Goal: Task Accomplishment & Management: Manage account settings

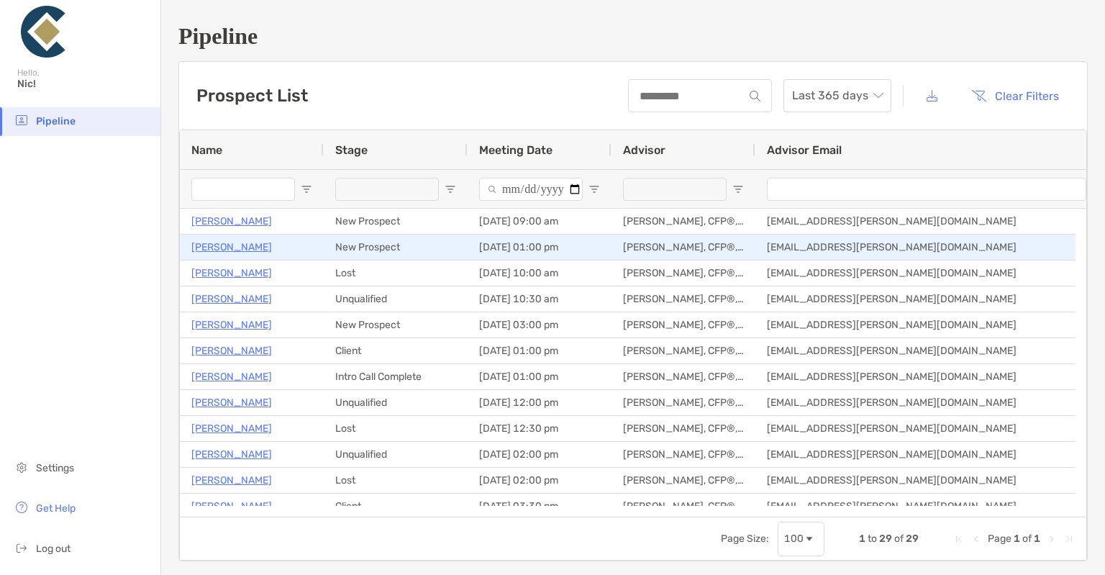
click at [237, 246] on p "[PERSON_NAME]" at bounding box center [231, 247] width 81 height 18
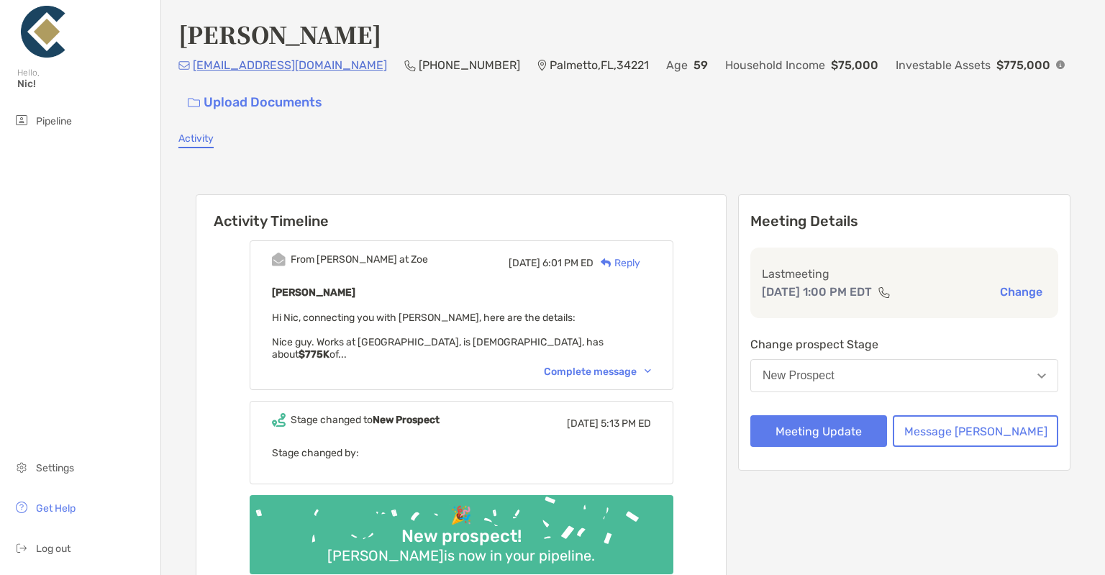
click at [924, 368] on button "New Prospect" at bounding box center [904, 375] width 308 height 33
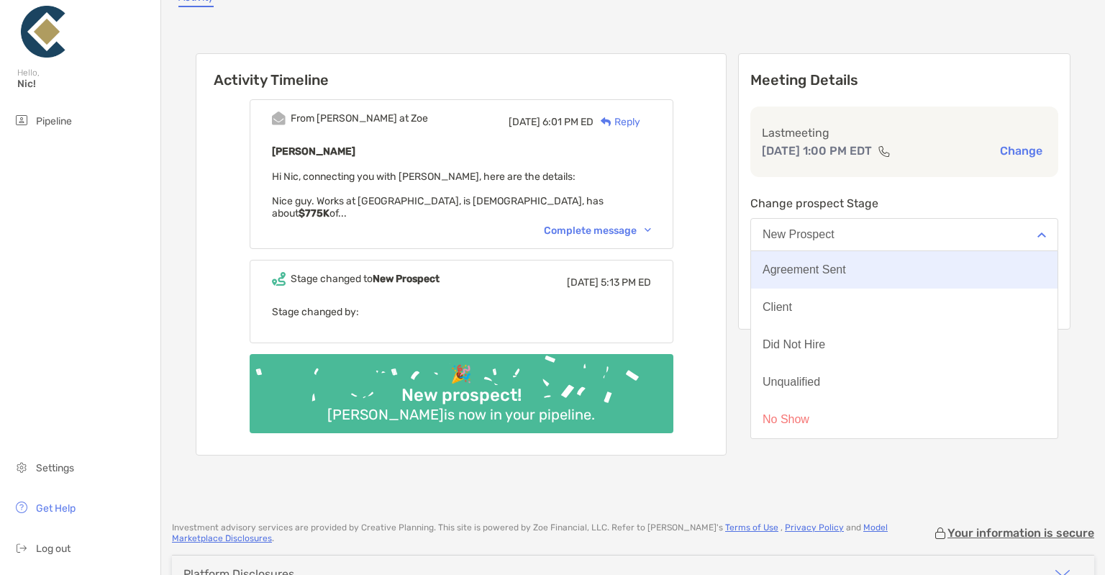
scroll to position [201, 0]
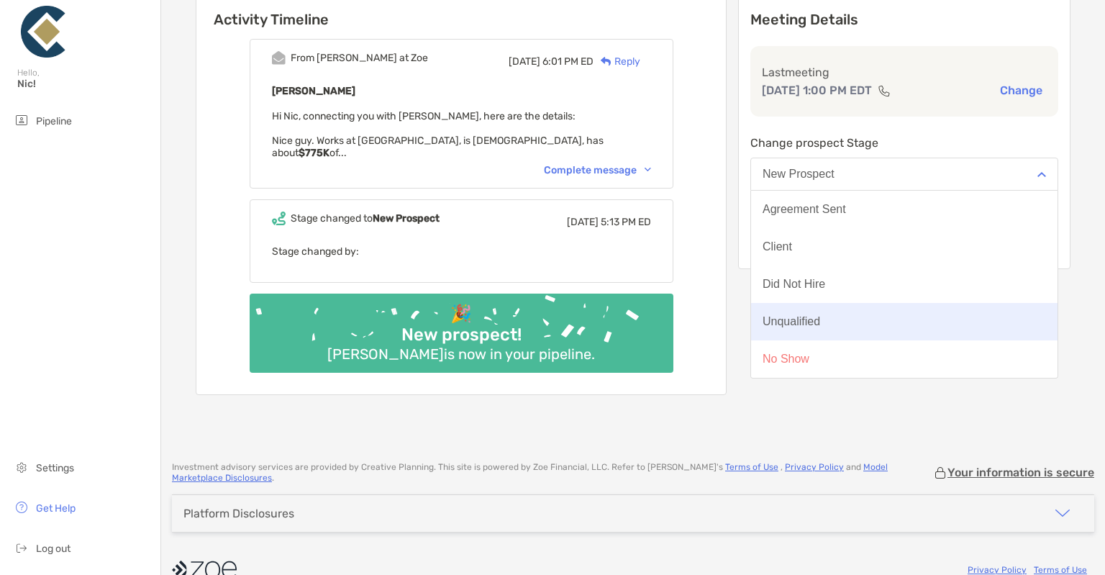
click at [820, 322] on div "Unqualified" at bounding box center [791, 321] width 58 height 13
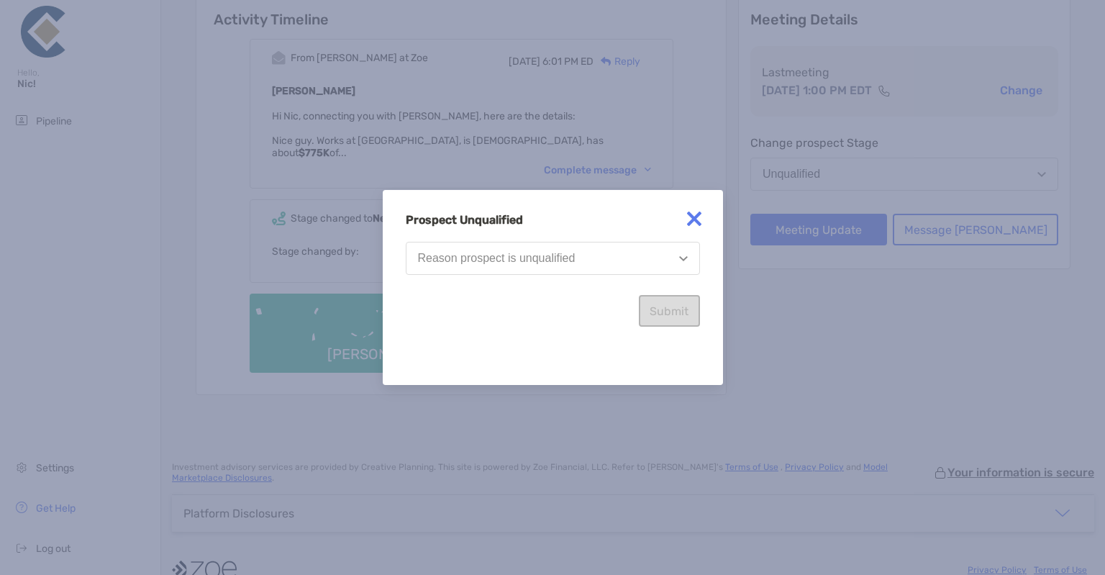
click at [583, 261] on button "Reason prospect is unqualified" at bounding box center [553, 258] width 294 height 33
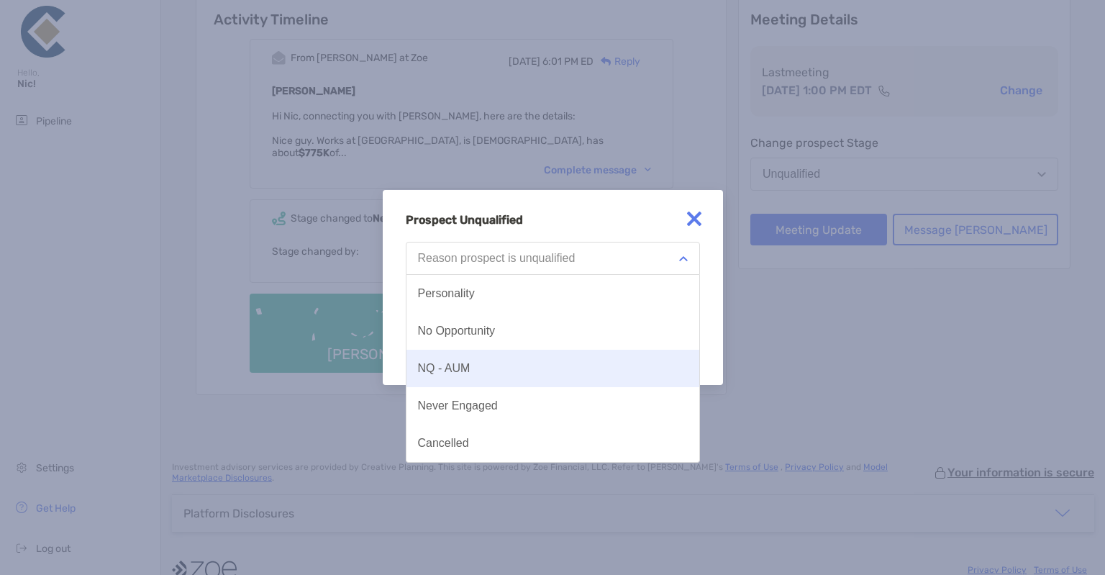
click at [449, 369] on div "NQ - AUM" at bounding box center [444, 368] width 53 height 13
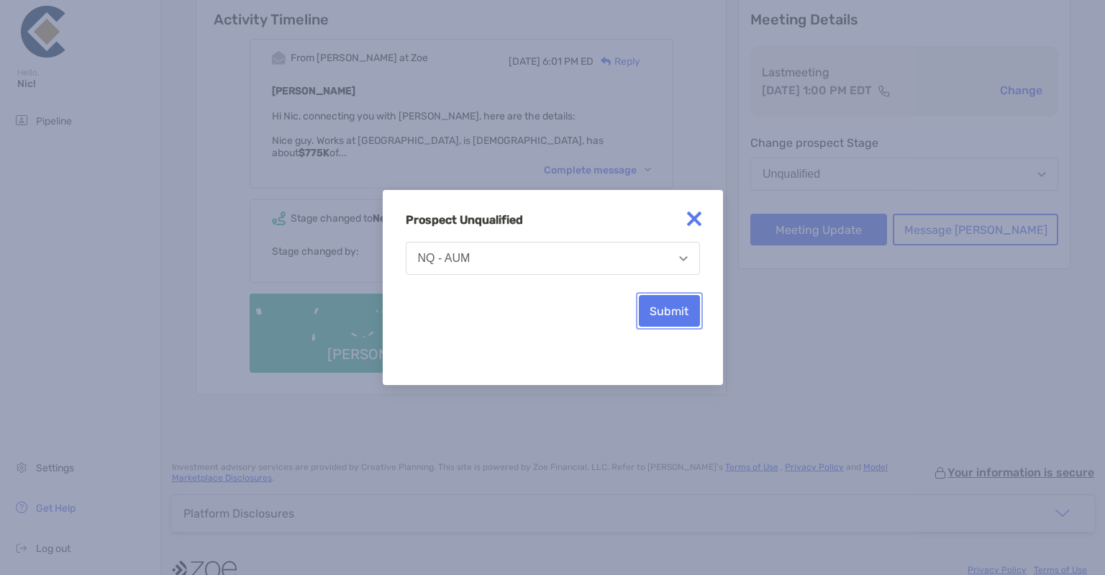
click at [676, 323] on button "Submit" at bounding box center [669, 311] width 61 height 32
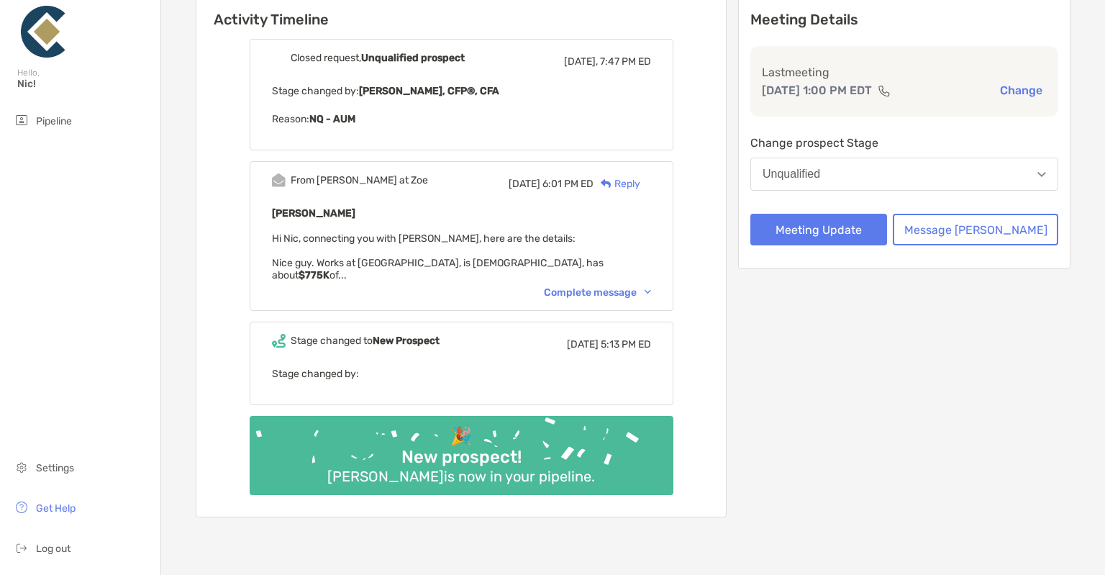
scroll to position [82, 0]
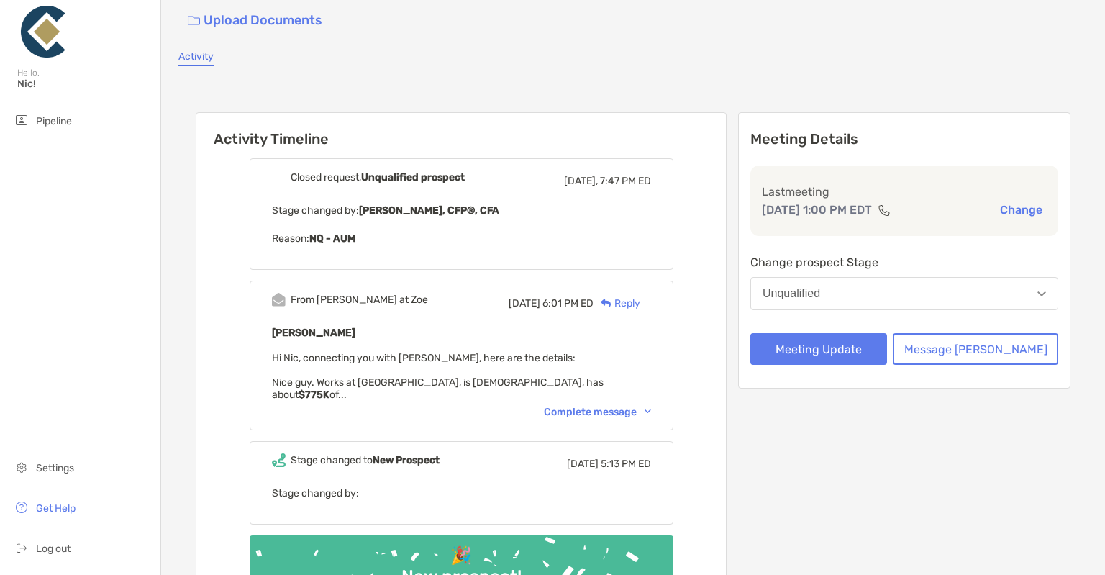
click at [637, 298] on div "Reply" at bounding box center [616, 303] width 47 height 15
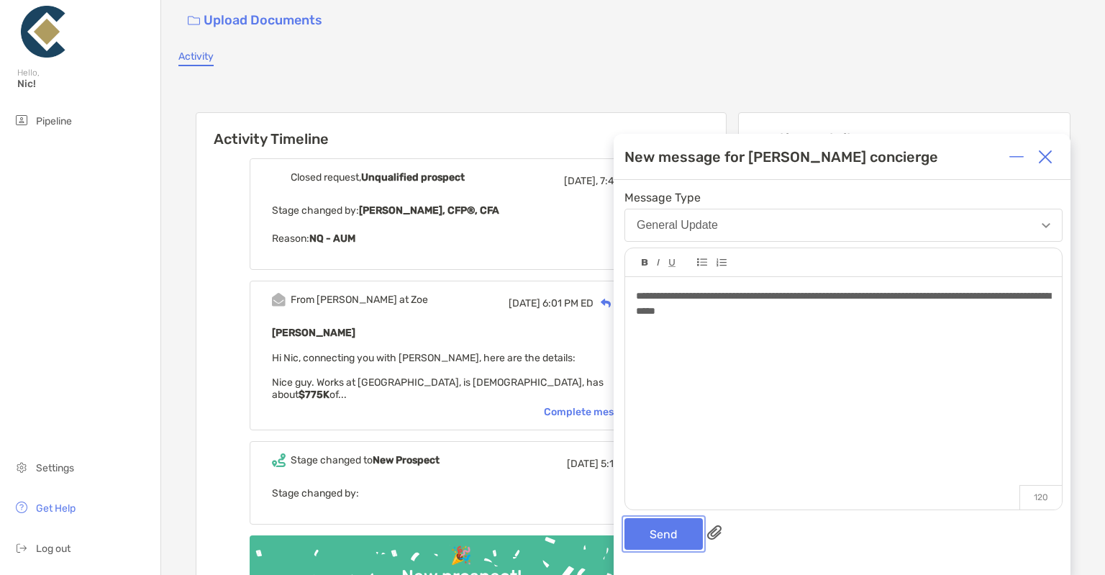
click at [660, 533] on button "Send" at bounding box center [663, 534] width 78 height 32
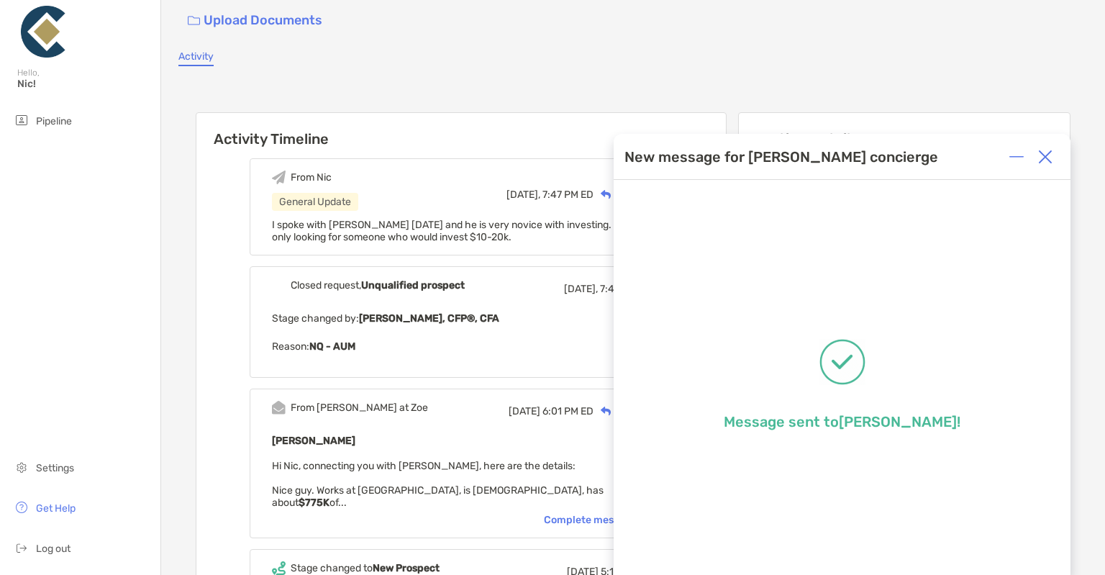
click at [1047, 151] on img at bounding box center [1045, 157] width 14 height 14
